Goal: Information Seeking & Learning: Learn about a topic

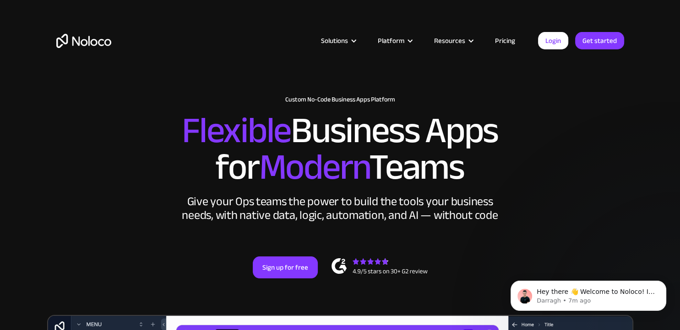
click at [499, 41] on link "Pricing" at bounding box center [504, 41] width 43 height 12
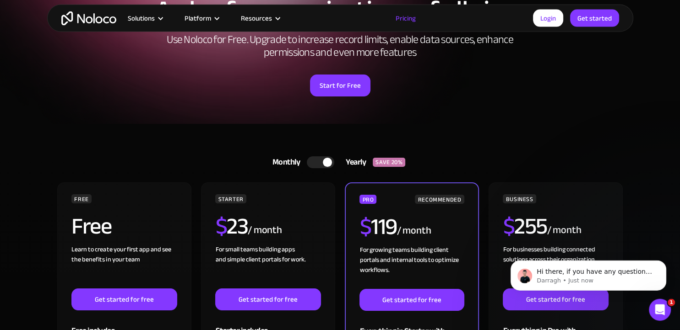
click at [319, 160] on div at bounding box center [320, 163] width 27 height 12
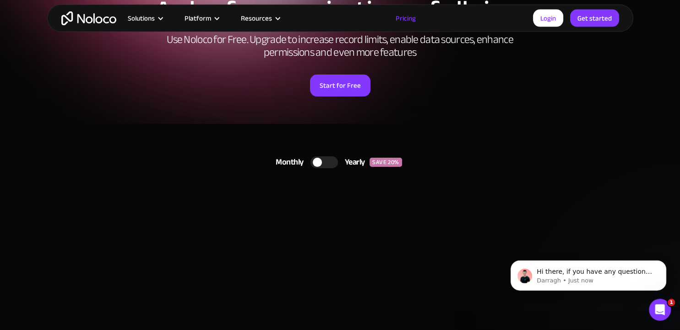
scroll to position [99, 0]
